Goal: Navigation & Orientation: Find specific page/section

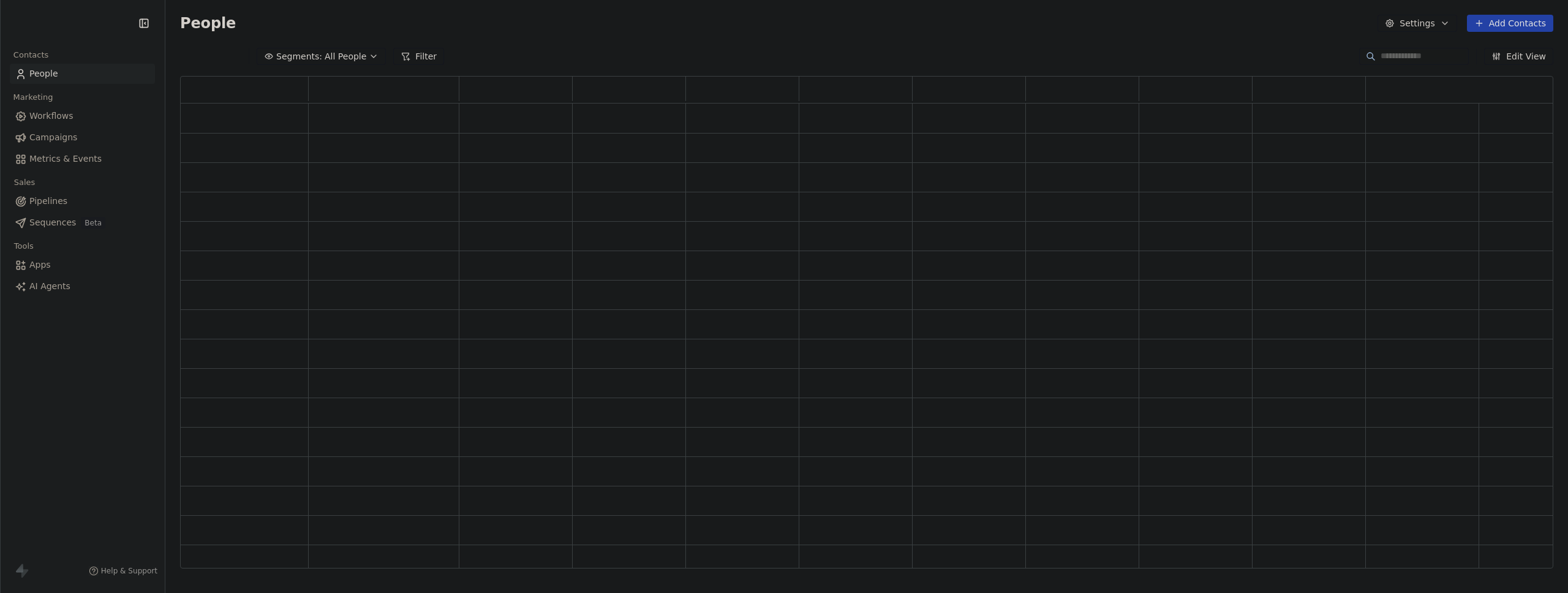
scroll to position [10, 10]
click at [60, 162] on span "Metrics & Events" at bounding box center [66, 159] width 73 height 13
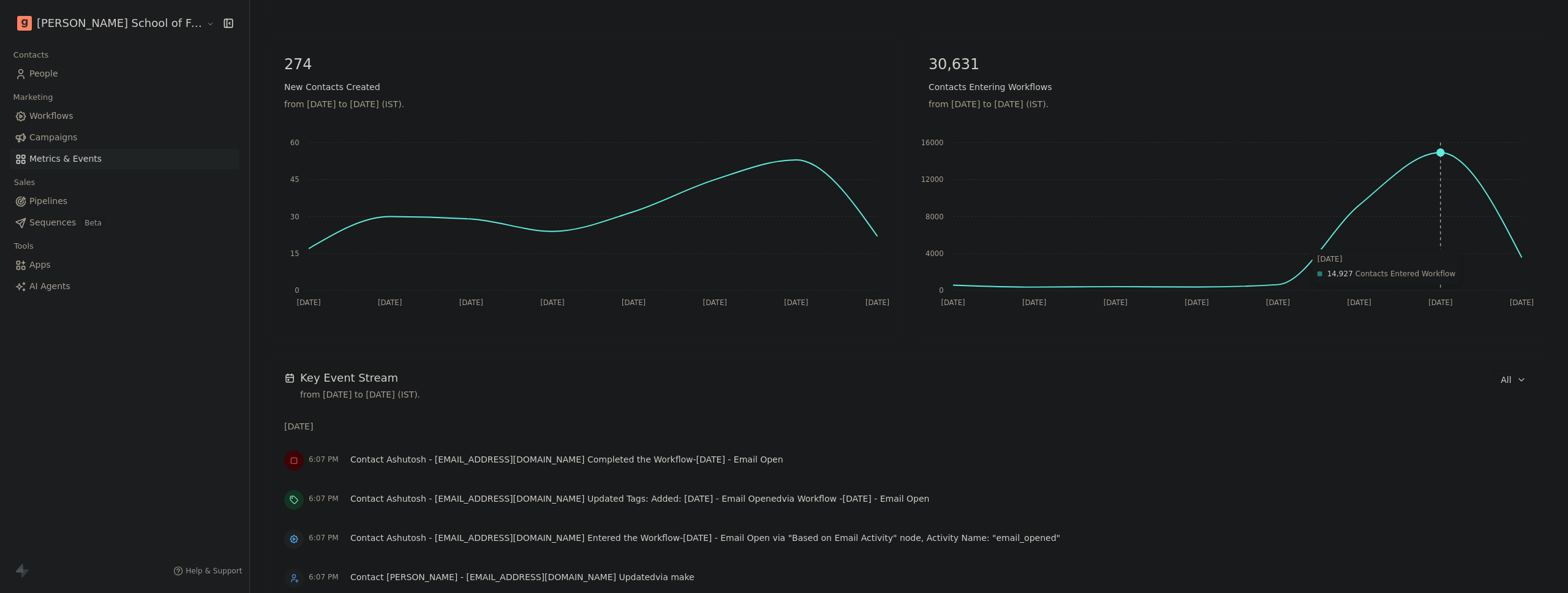
scroll to position [513, 0]
click at [1499, 388] on button "All" at bounding box center [1514, 380] width 40 height 20
click at [1504, 429] on span "Workflow" at bounding box center [1508, 427] width 39 height 13
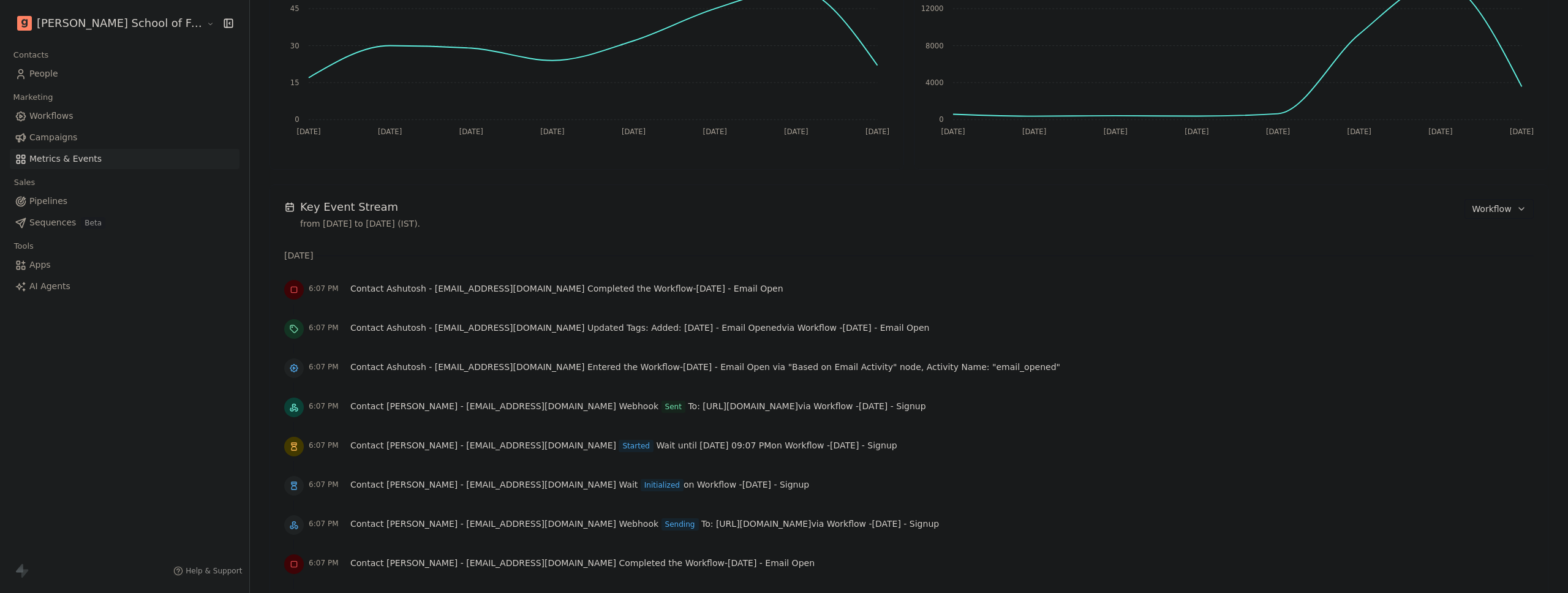
scroll to position [677, 0]
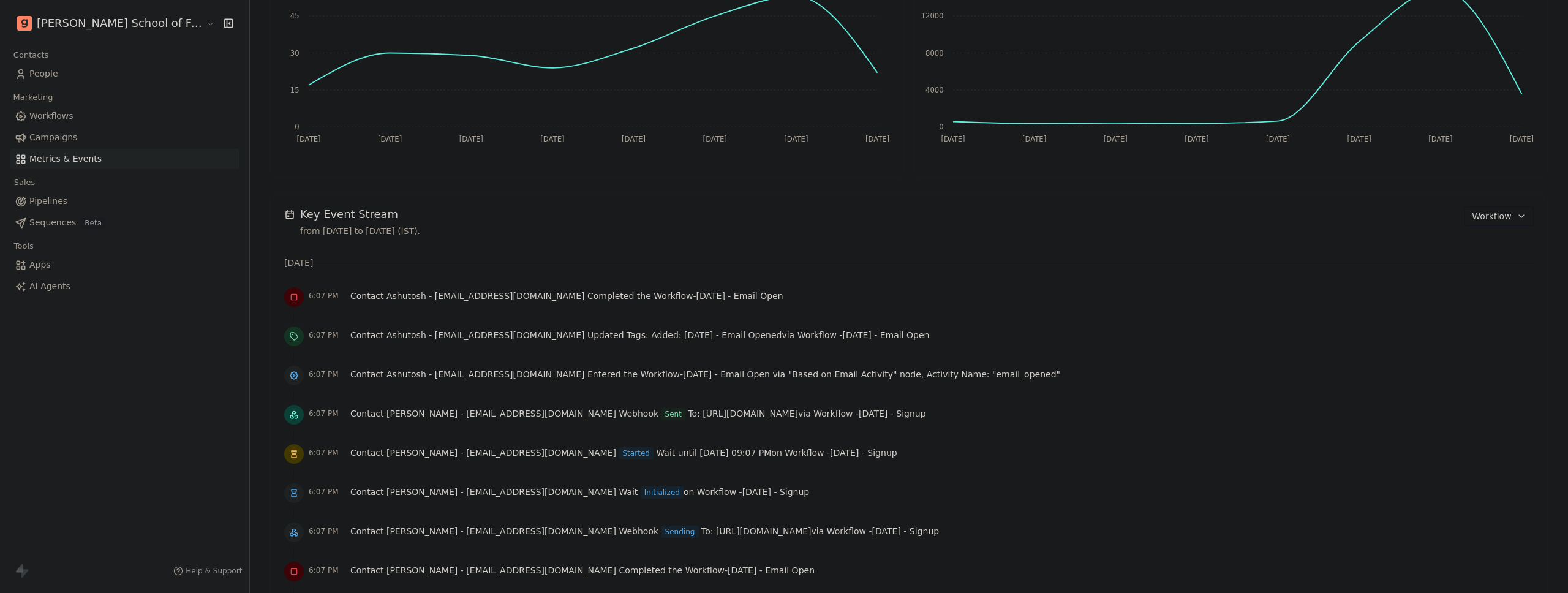
click at [95, 34] on div "[PERSON_NAME] School of Finance LLP" at bounding box center [124, 23] width 250 height 47
click at [95, 26] on html "[PERSON_NAME] School of Finance LLP Contacts People Marketing Workflows Campaig…" at bounding box center [784, 296] width 1568 height 593
click at [101, 212] on div "[PERSON_NAME] Financial" at bounding box center [89, 218] width 126 height 12
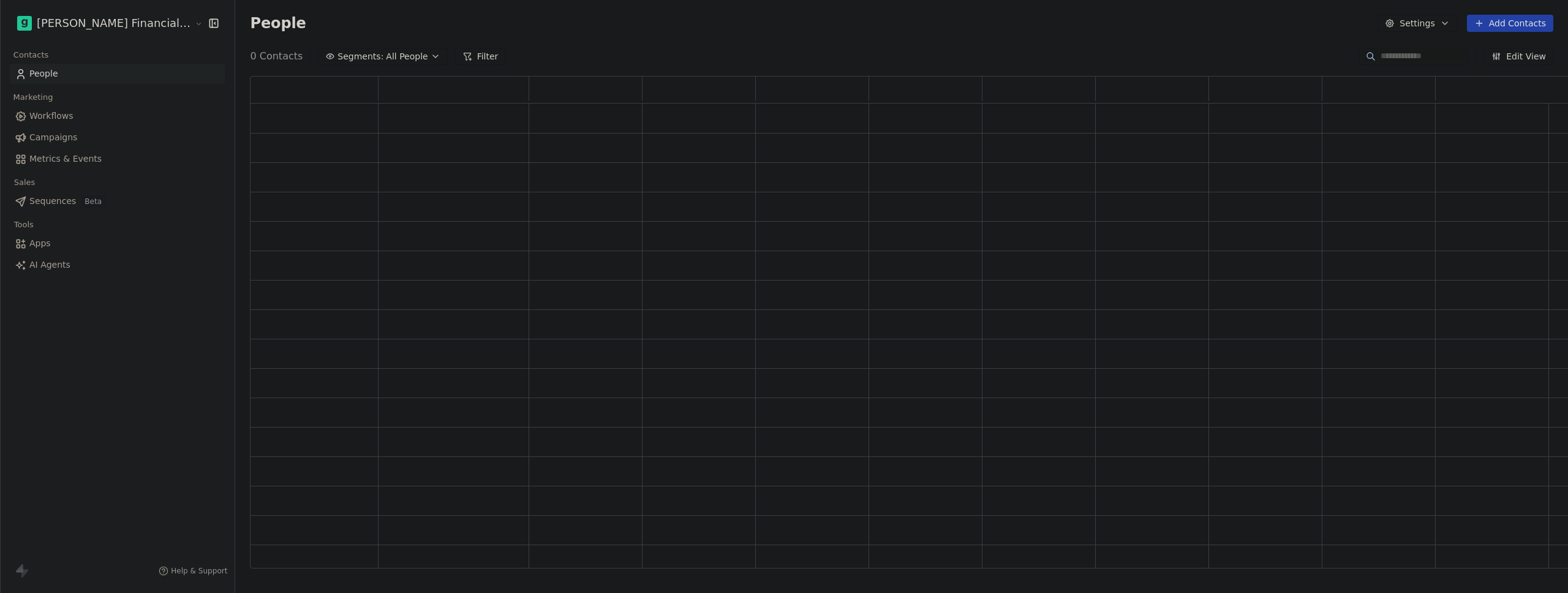
scroll to position [483, 1347]
click at [92, 170] on div "Contacts People Marketing Workflows Campaigns Metrics & Events Sales Pipelines …" at bounding box center [117, 171] width 234 height 250
click at [94, 168] on link "Metrics & Events" at bounding box center [118, 159] width 215 height 20
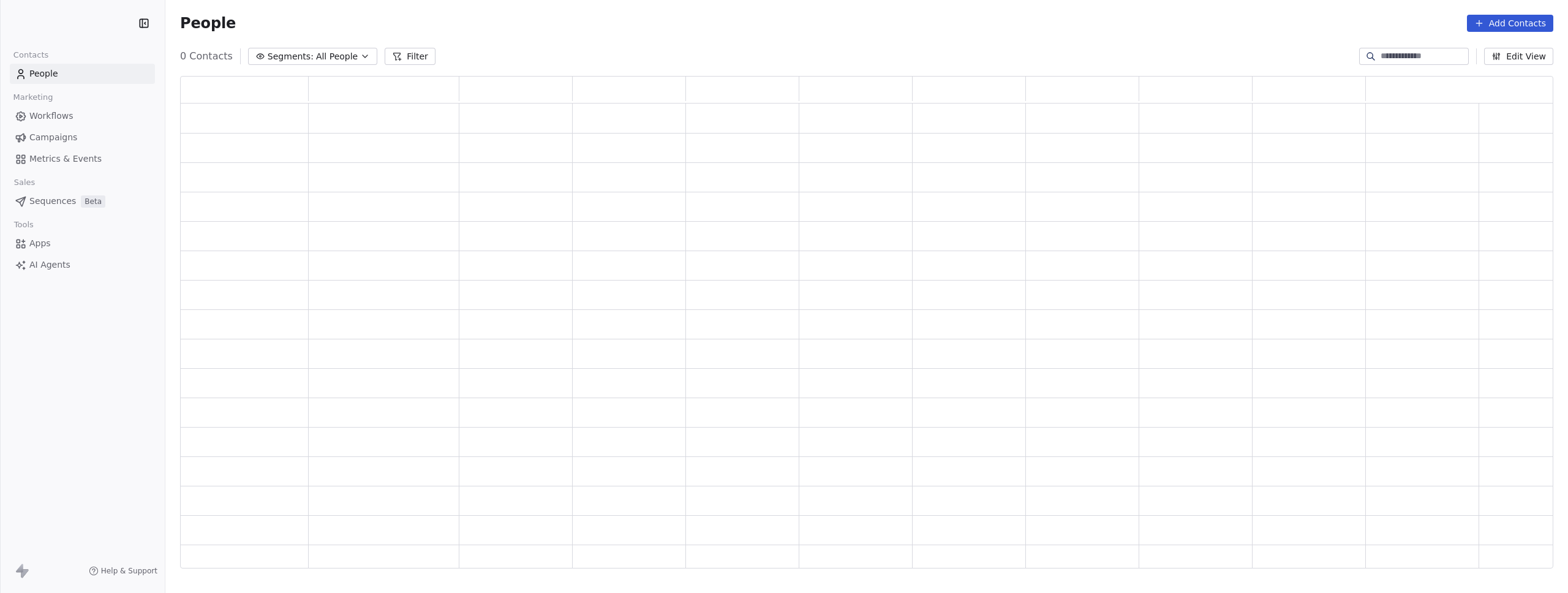
scroll to position [483, 1364]
